Goal: Check status: Check status

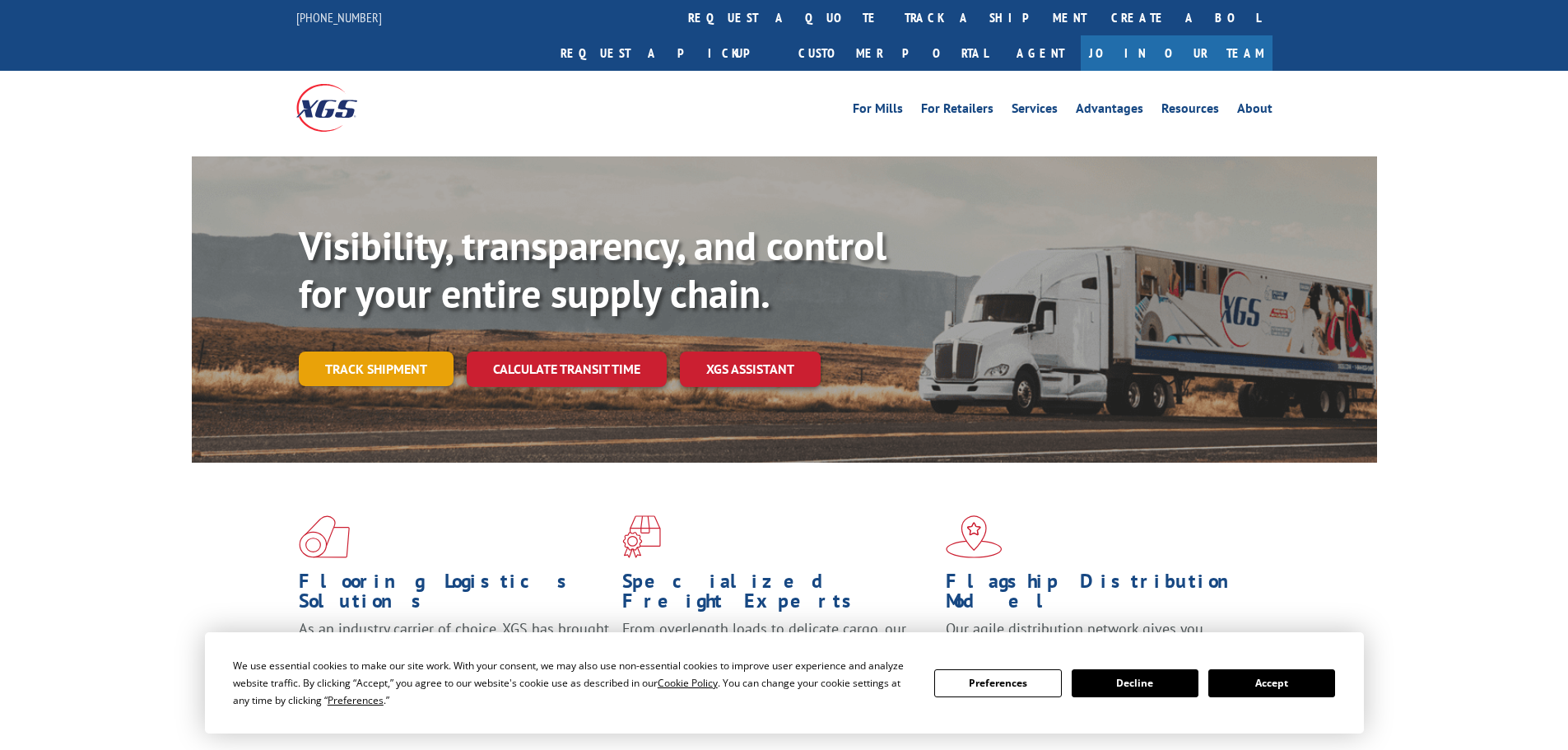
click at [347, 352] on link "Track shipment" at bounding box center [376, 369] width 155 height 35
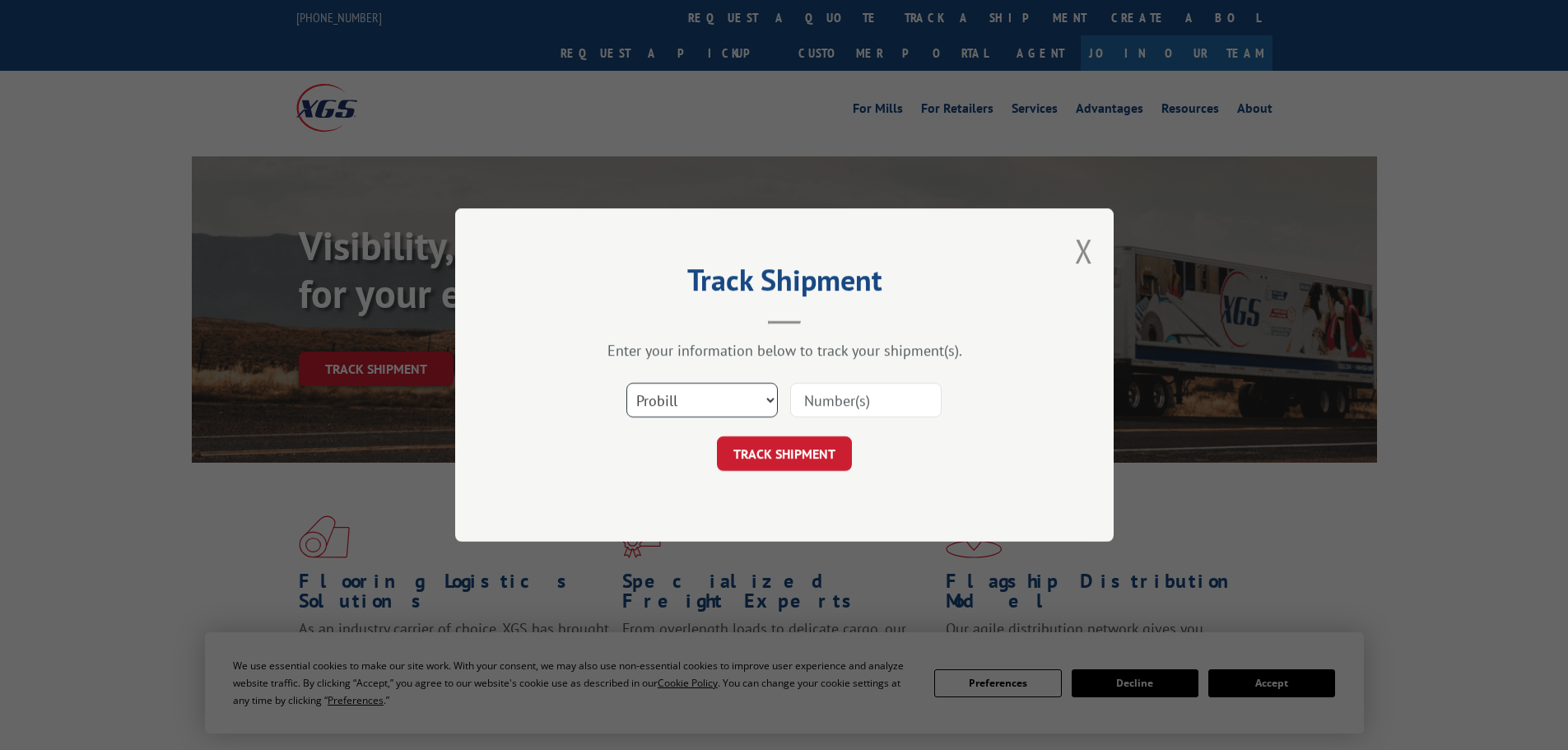
click at [717, 399] on select "Select category... Probill BOL PO" at bounding box center [702, 400] width 151 height 35
select select "bol"
click at [627, 383] on select "Select category... Probill BOL PO" at bounding box center [702, 400] width 151 height 35
click at [879, 406] on input at bounding box center [866, 400] width 151 height 35
paste input "2882438"
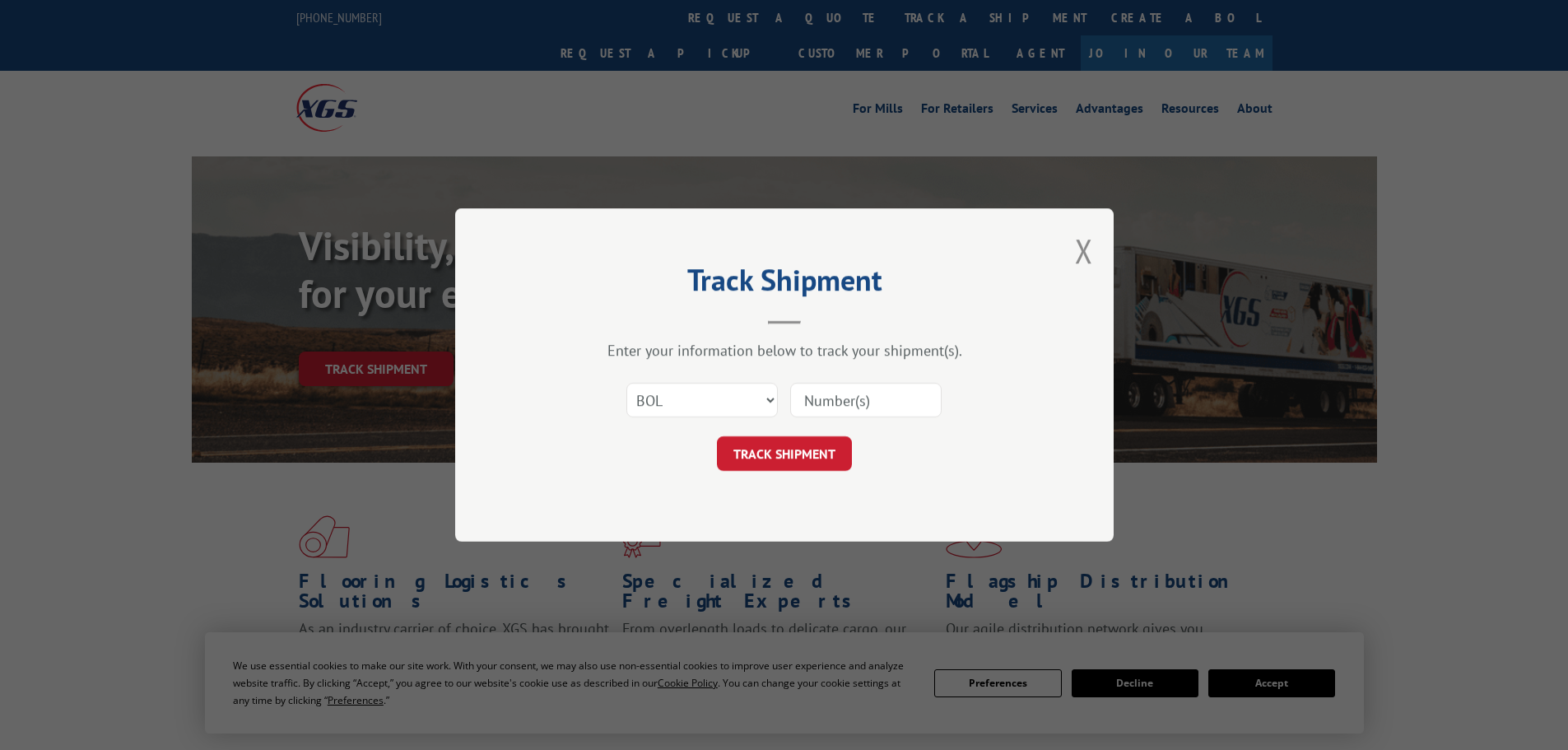
type input "2882438"
click at [788, 457] on button "TRACK SHIPMENT" at bounding box center [784, 454] width 135 height 35
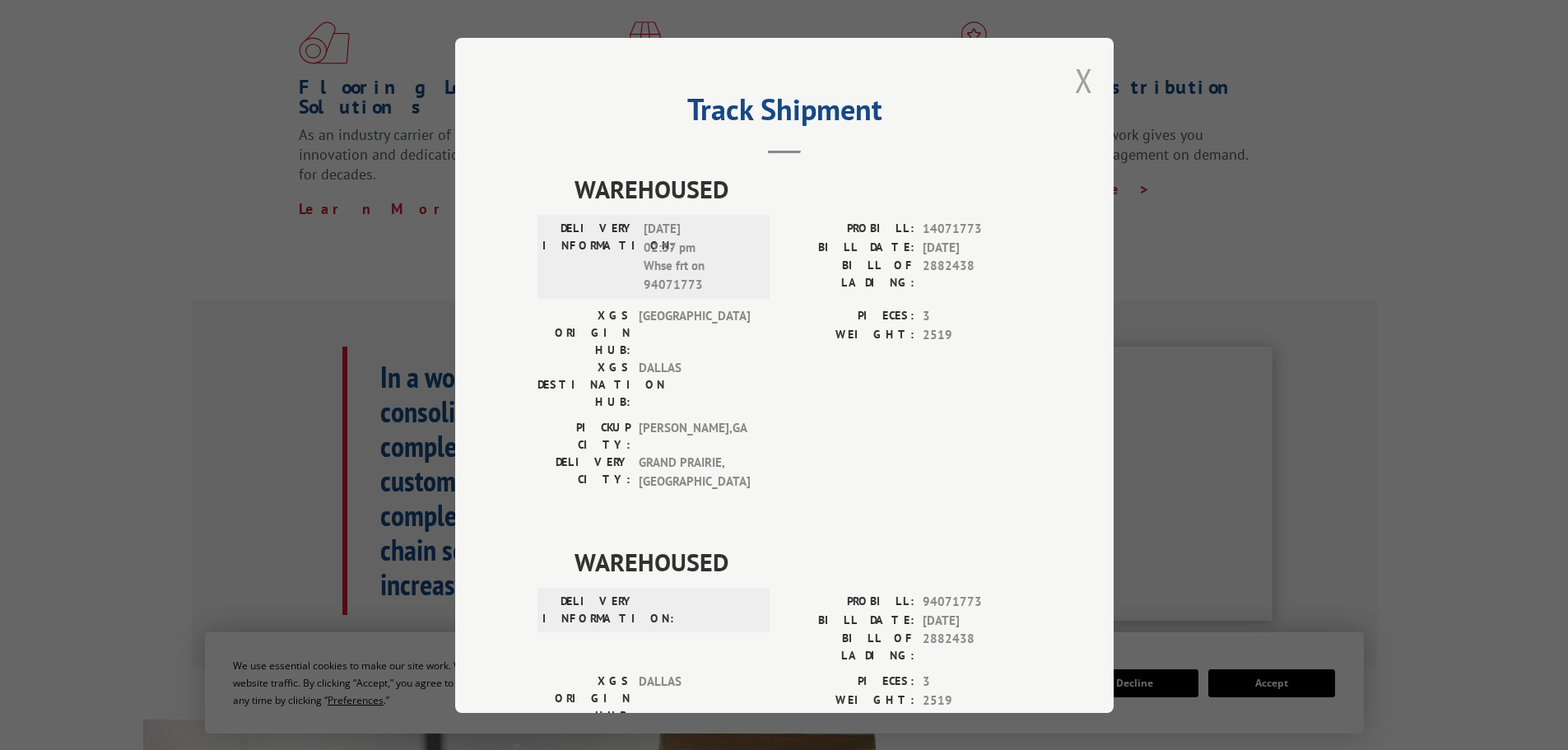
click at [1075, 82] on button "Close modal" at bounding box center [1084, 80] width 18 height 44
